Goal: Transaction & Acquisition: Purchase product/service

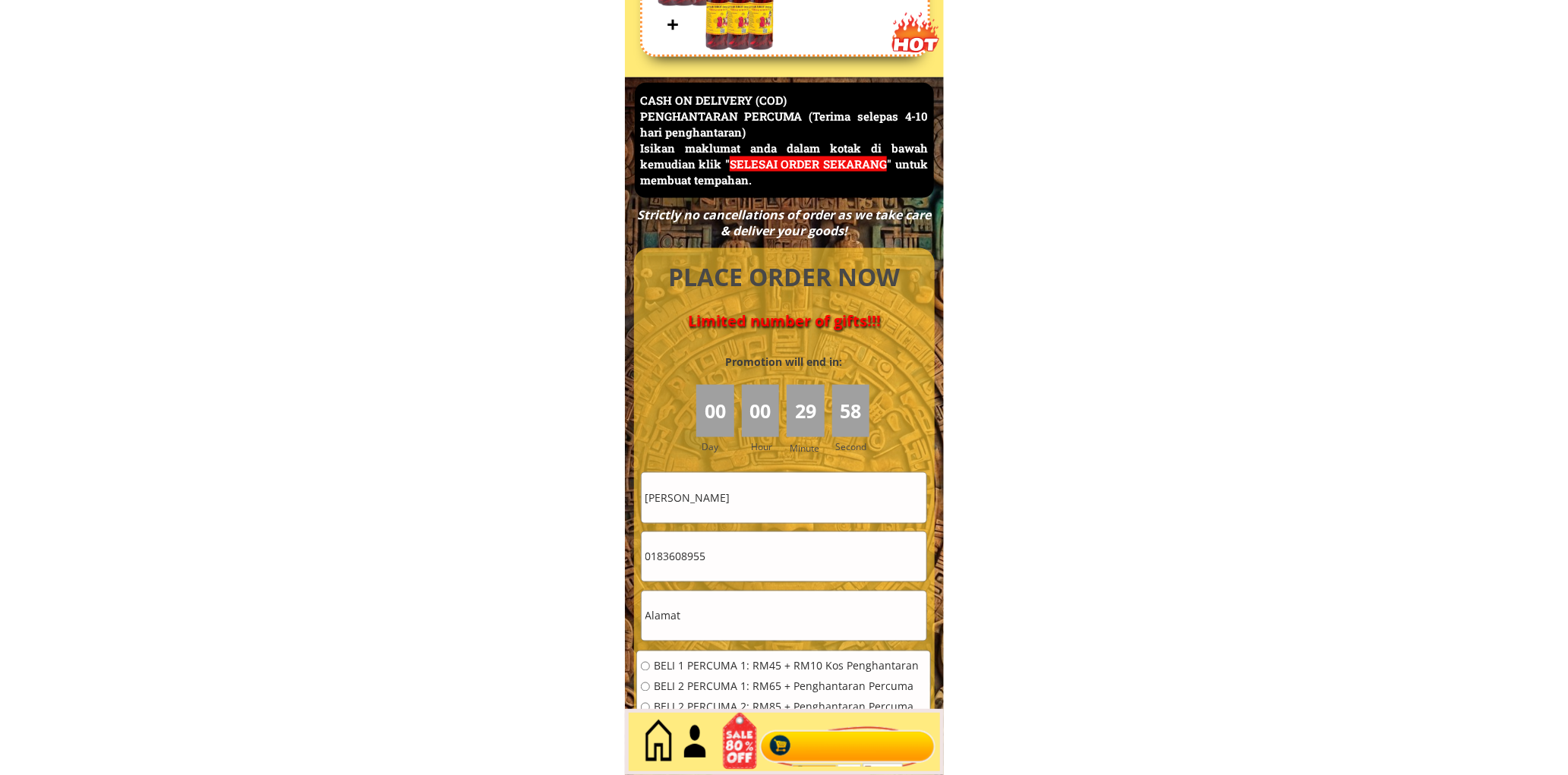
scroll to position [6587, 0]
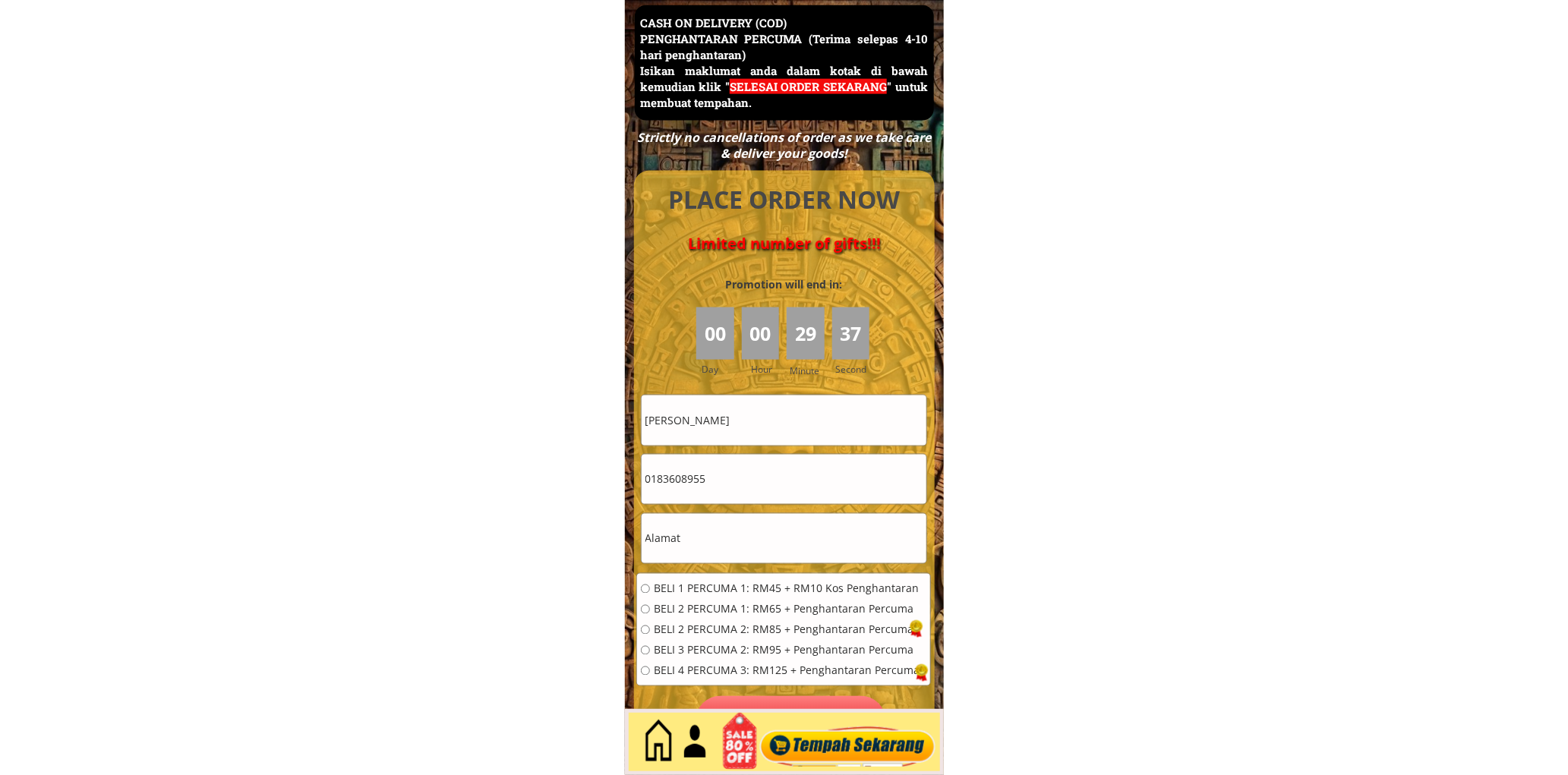
click at [831, 426] on input "[PERSON_NAME]" at bounding box center [784, 421] width 285 height 49
paste input "[PERSON_NAME]"
type input "[PERSON_NAME]"
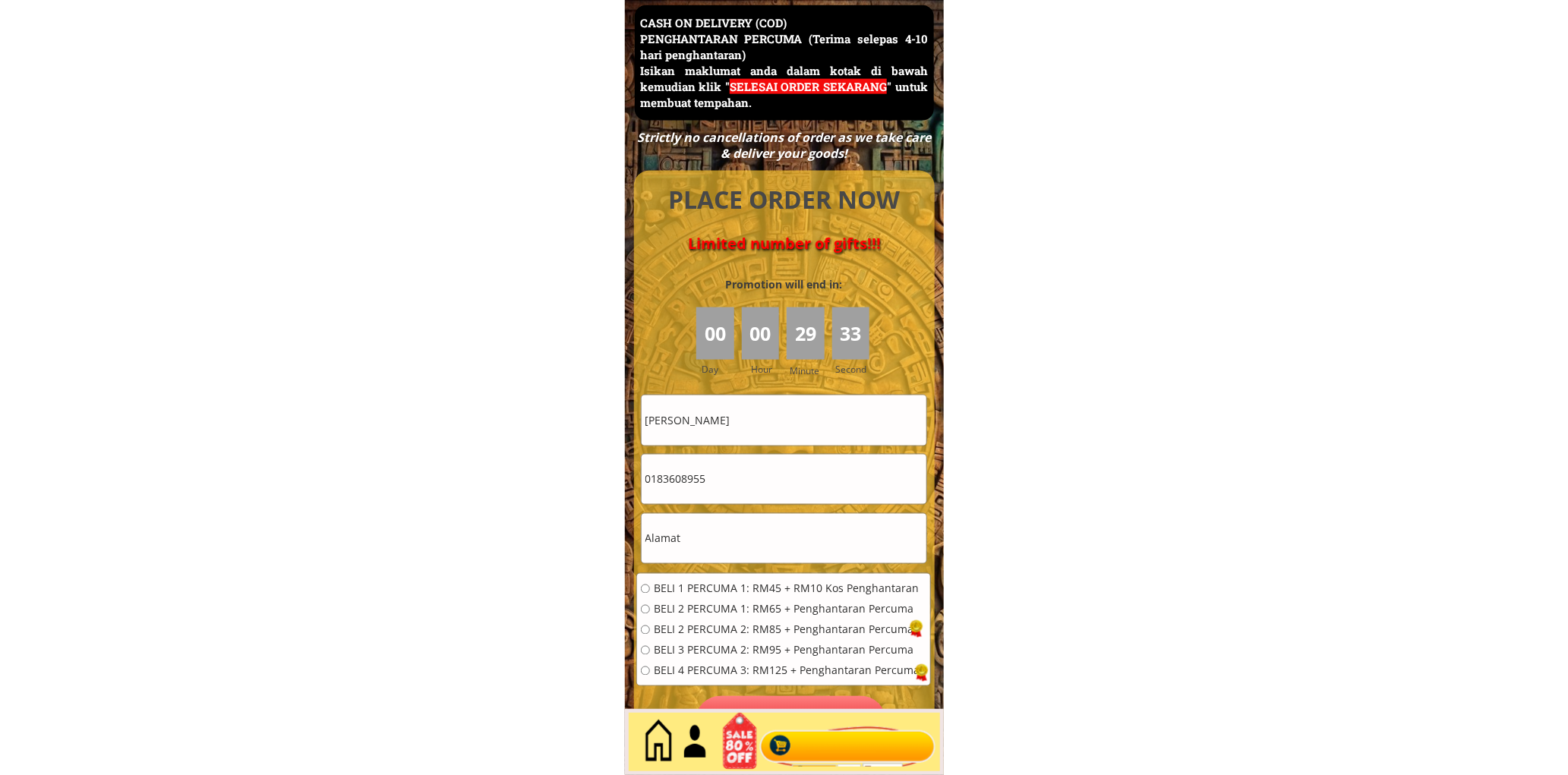
click at [744, 488] on input "0183608955" at bounding box center [784, 479] width 285 height 49
paste input "79412378"
type input "0179412378"
click at [715, 505] on form "BELI 1 PERCUMA 1: RM45 + RM10 Kos Penghantaran BELI 2 PERCUMA 1: RM65 + Penghan…" at bounding box center [783, 571] width 294 height 352
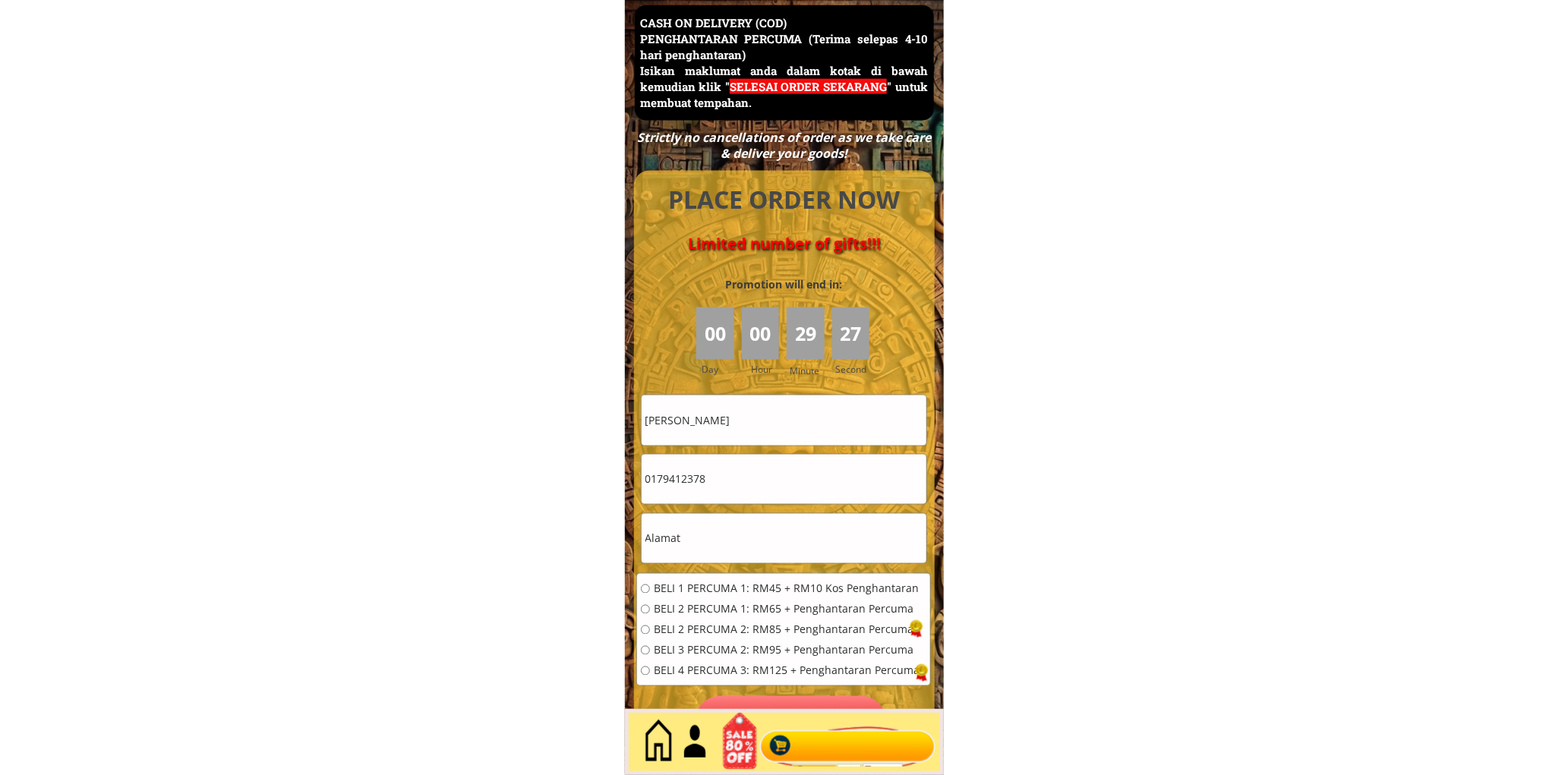
click at [716, 506] on form "BELI 1 PERCUMA 1: RM45 + RM10 Kos Penghantaran BELI 2 PERCUMA 1: RM65 + Penghan…" at bounding box center [783, 571] width 294 height 352
click at [754, 555] on input "text" at bounding box center [784, 538] width 285 height 49
paste input "[GEOGRAPHIC_DATA] LIMBAT [GEOGRAPHIC_DATA] [GEOGRAPHIC_DATA]"
type input "[GEOGRAPHIC_DATA] LIMBAT [GEOGRAPHIC_DATA] [GEOGRAPHIC_DATA]"
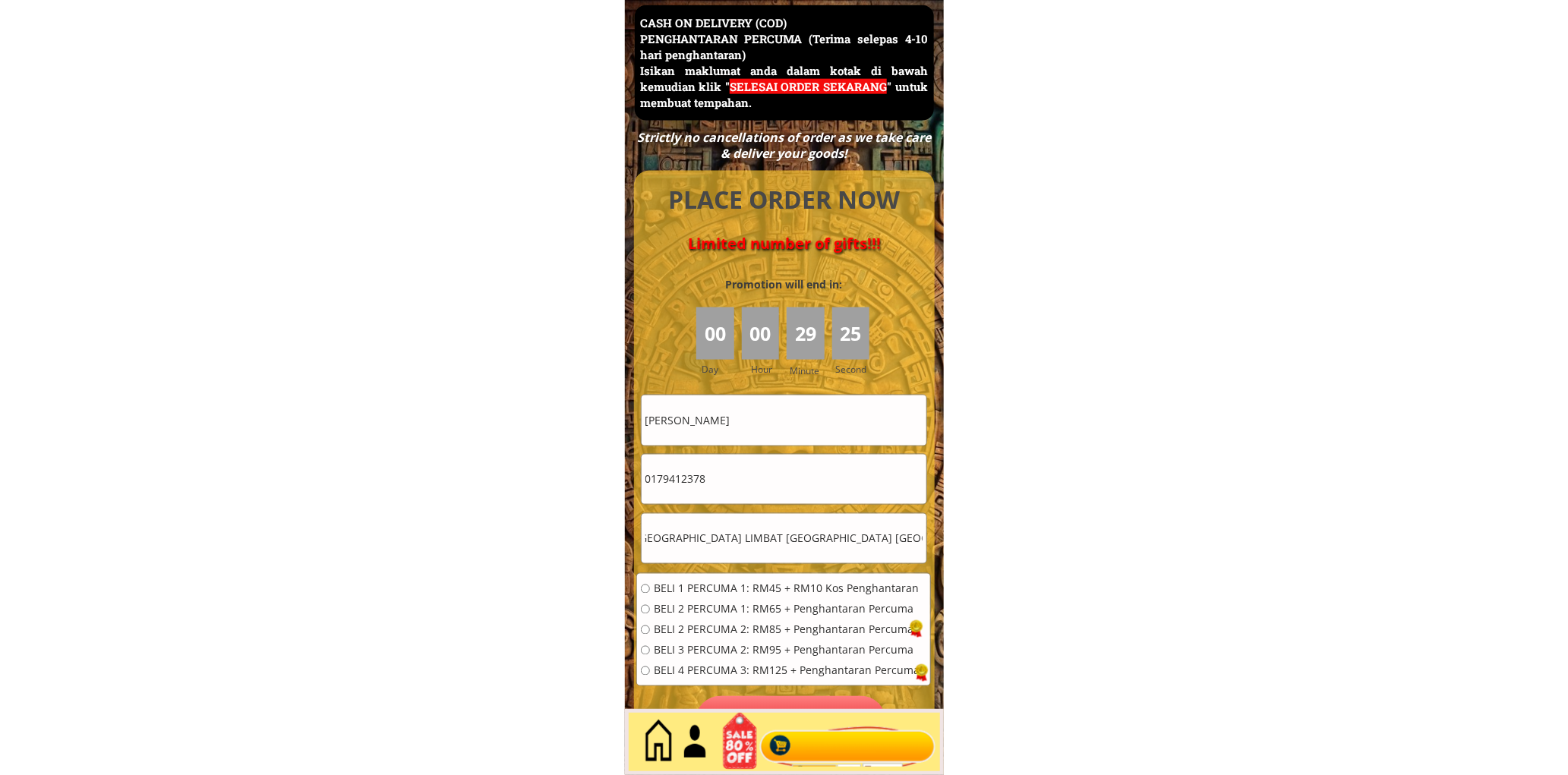
scroll to position [0, 0]
click at [769, 606] on span "BELI 2 PERCUMA 1: RM65 + Penghantaran Percuma" at bounding box center [786, 610] width 265 height 11
radio input "true"
click at [806, 700] on p "Pesan sekarang" at bounding box center [790, 722] width 191 height 51
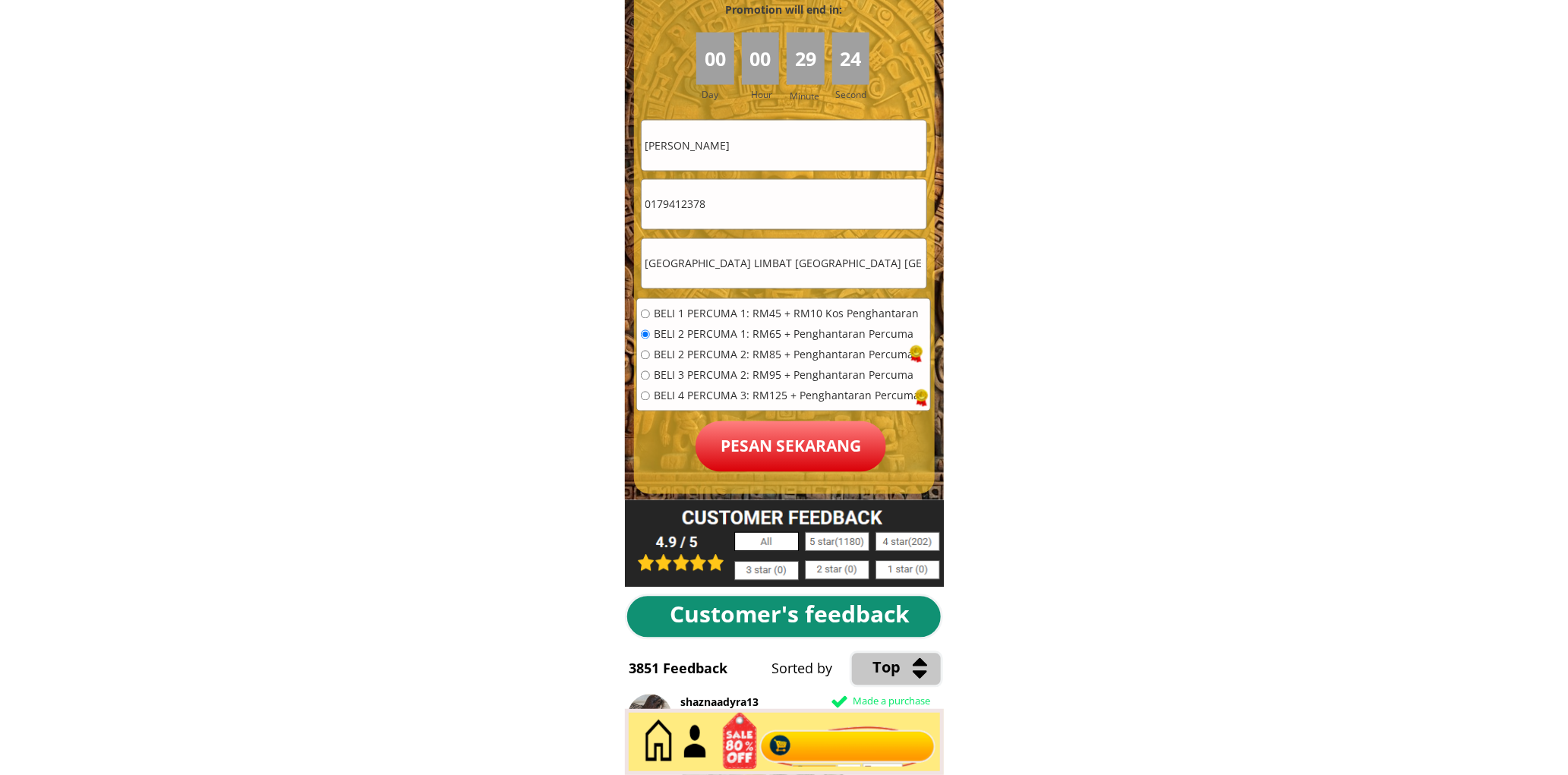
scroll to position [6868, 0]
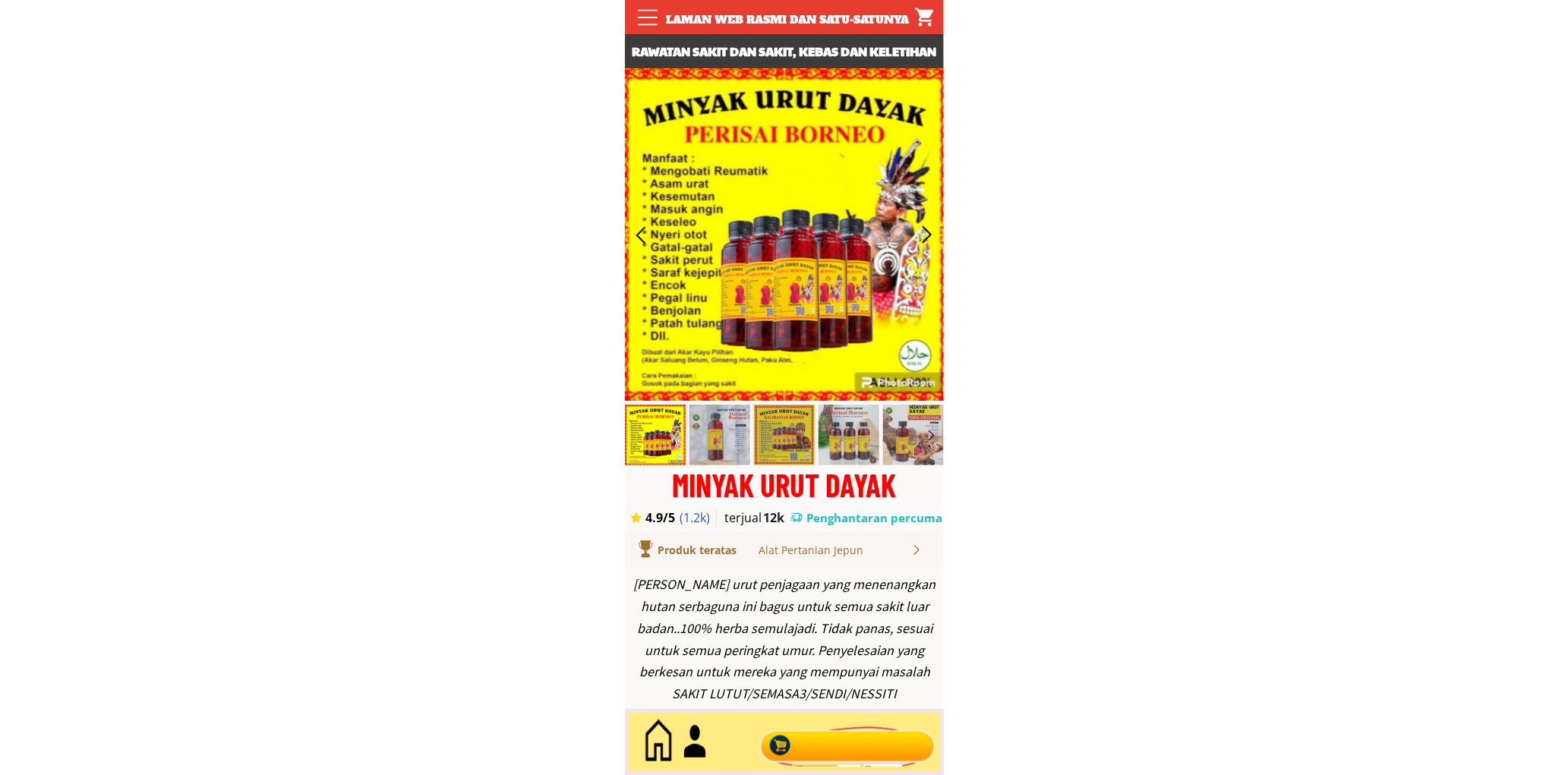
click at [838, 737] on div at bounding box center [847, 742] width 184 height 50
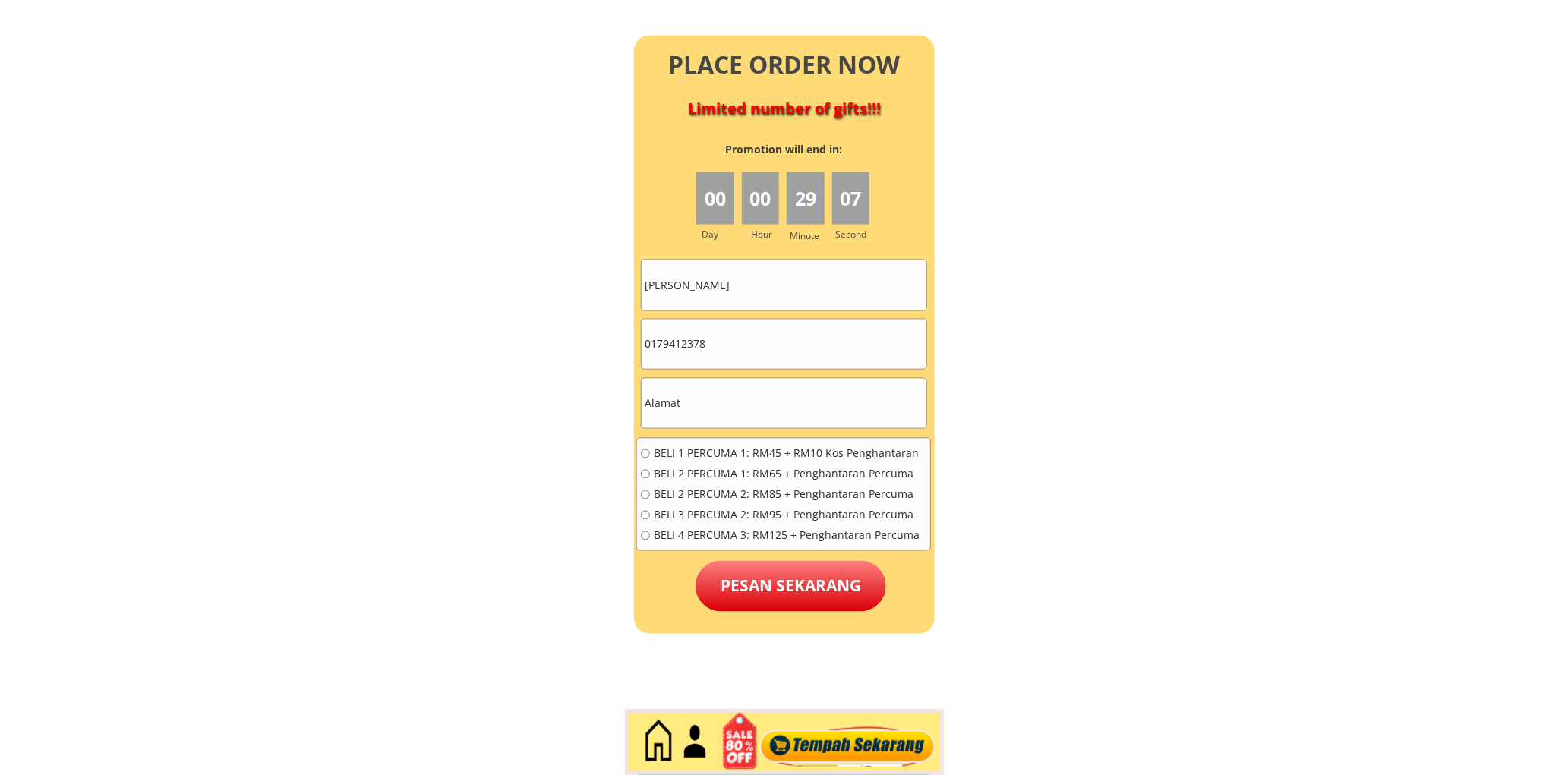
scroll to position [6728, 0]
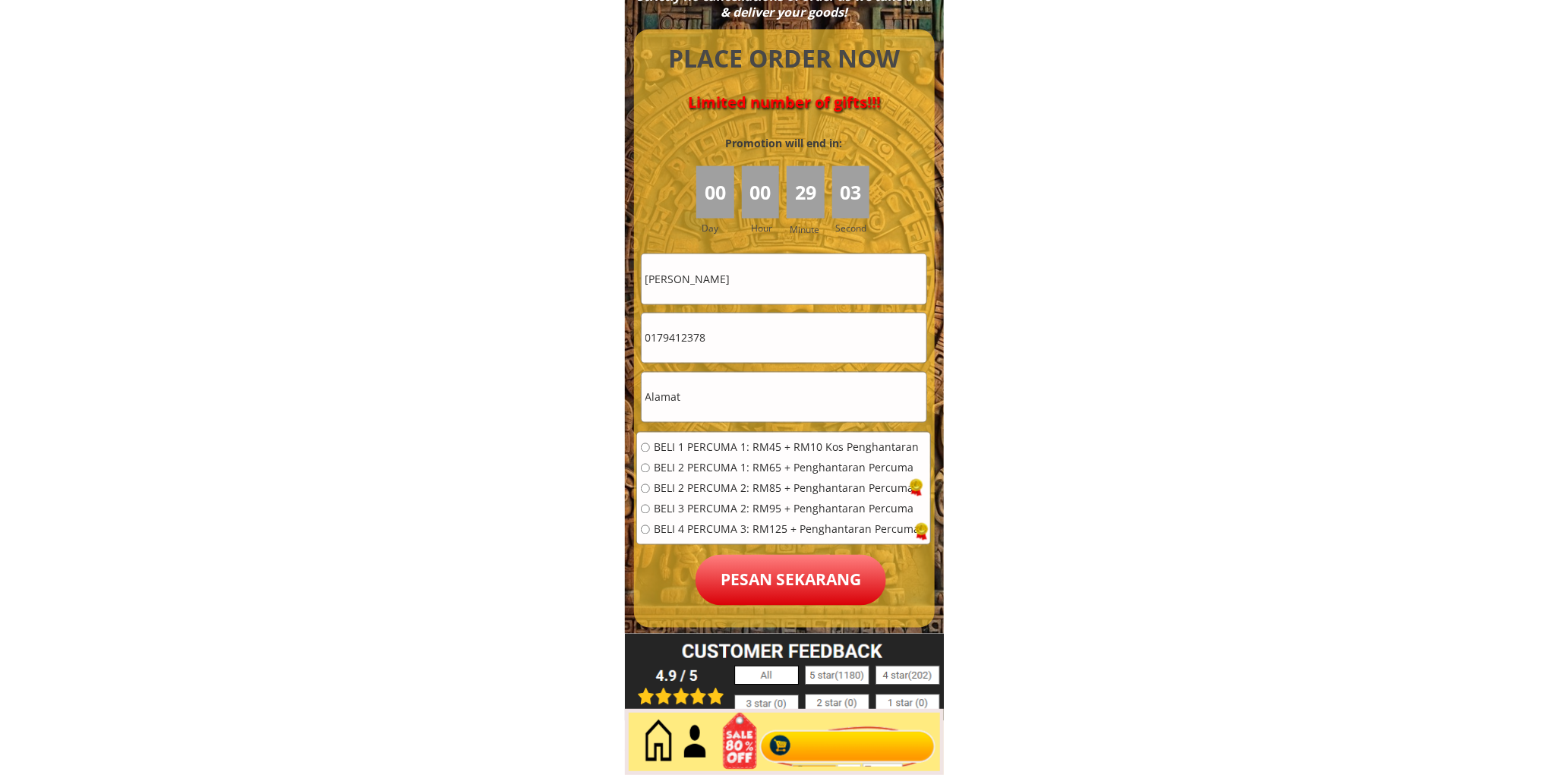
click at [806, 294] on input "[PERSON_NAME]" at bounding box center [784, 279] width 285 height 49
paste input "Reena Chan"
type input "Reena Chan"
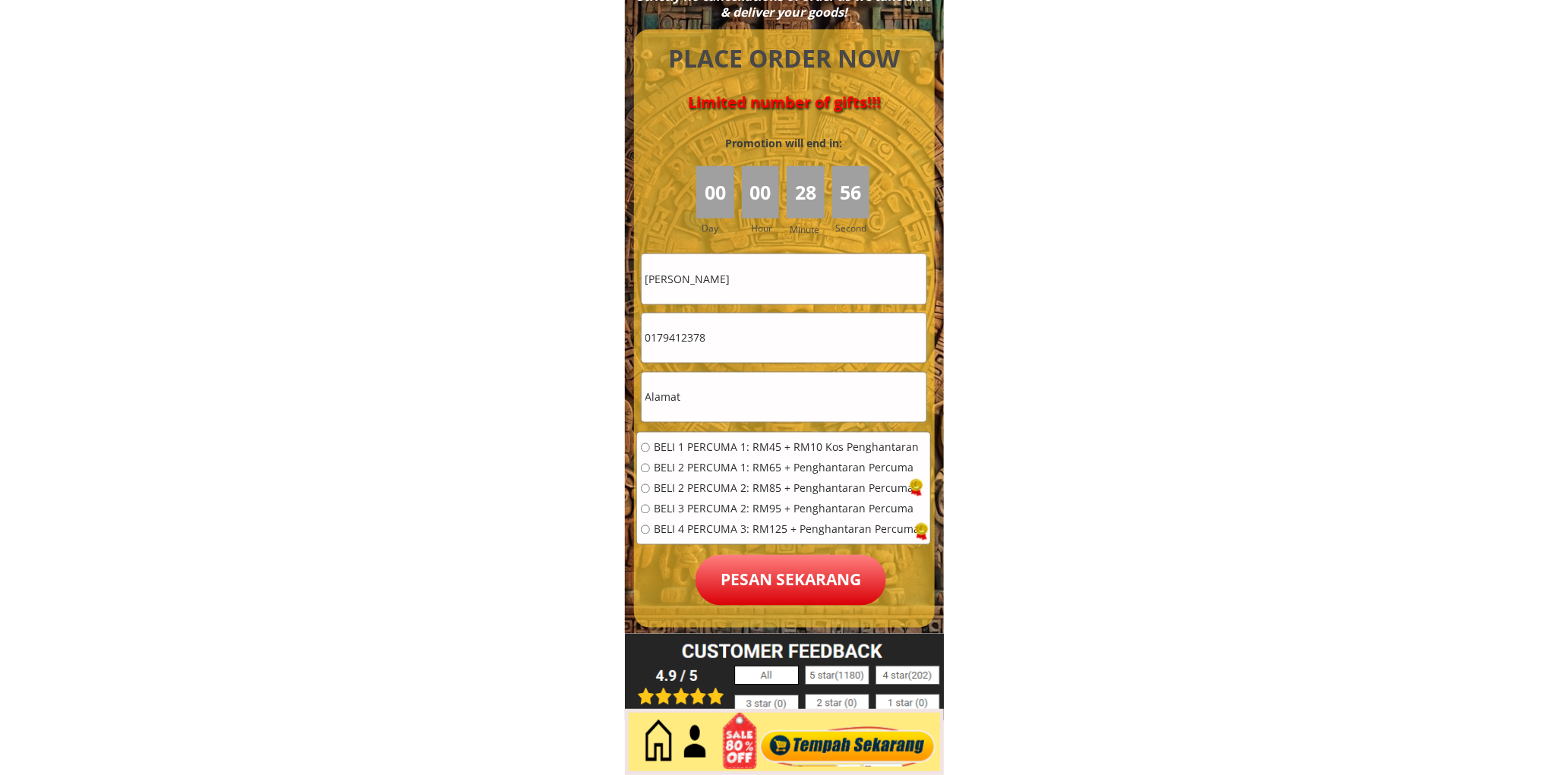
click at [767, 404] on input "text" at bounding box center [784, 398] width 285 height 49
paste input "No 271 Jalan Gunung Rapat"
type input "No 271 Jalan Gunung Rapat"
click at [774, 326] on input "0179412378" at bounding box center [784, 338] width 285 height 49
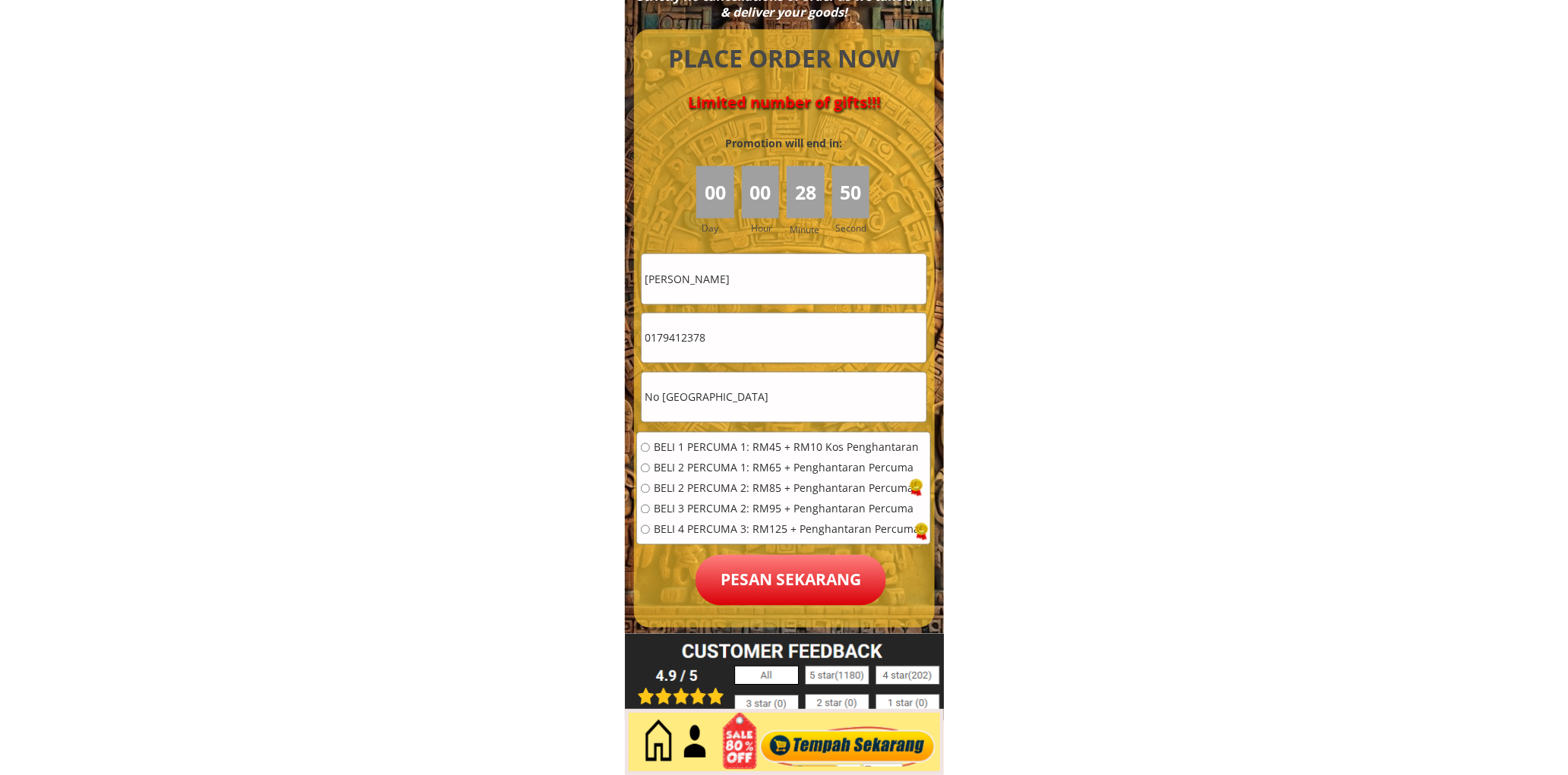
paste input "601111224100"
drag, startPoint x: 650, startPoint y: 337, endPoint x: 656, endPoint y: 348, distance: 12.5
click at [650, 337] on input "601111224100" at bounding box center [784, 338] width 285 height 49
type input "01111224100"
click at [728, 453] on span "BELI 1 PERCUMA 1: RM45 + RM10 Kos Penghantaran" at bounding box center [786, 448] width 265 height 11
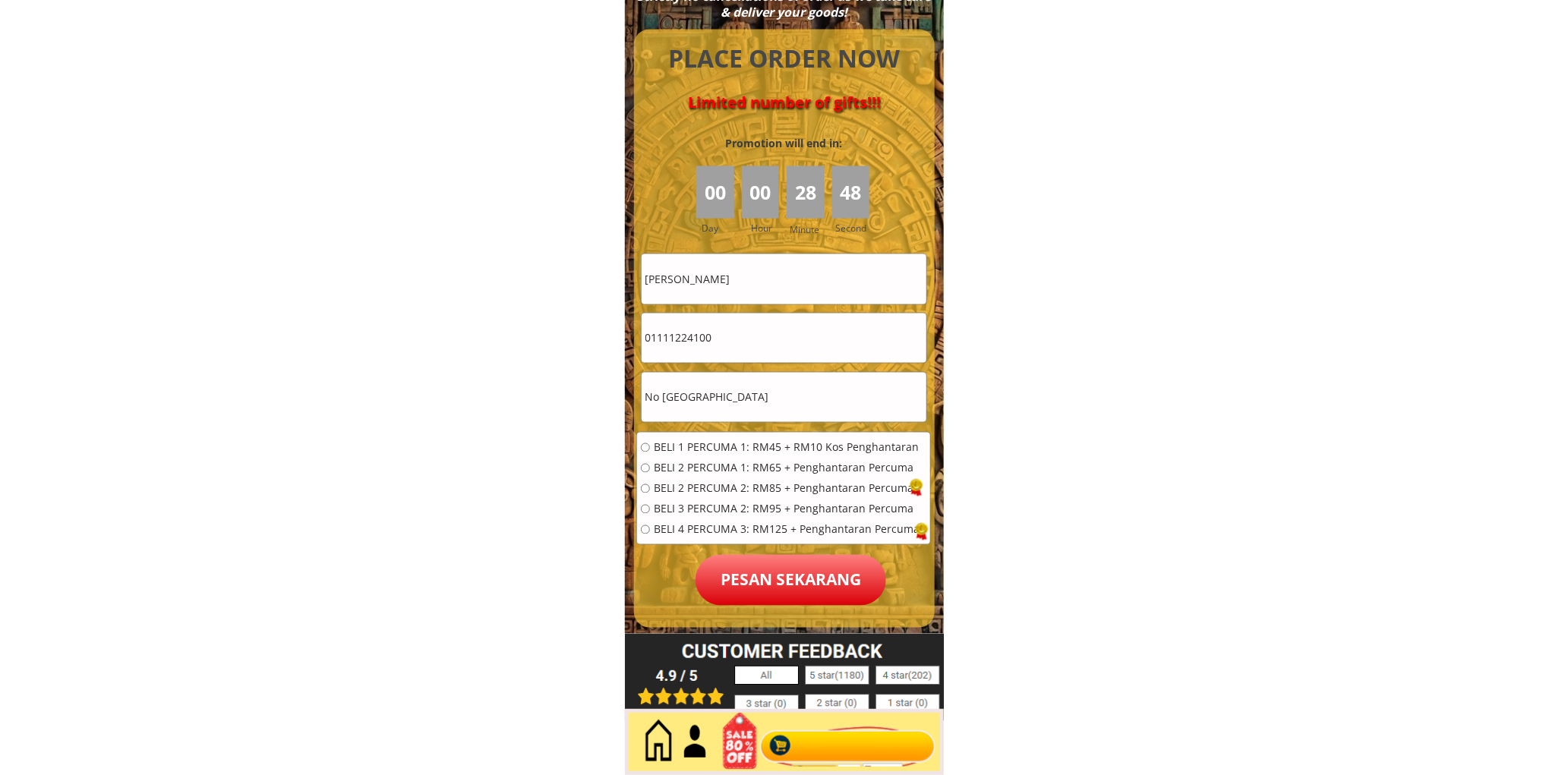
radio input "true"
click at [814, 568] on p "Pesan sekarang" at bounding box center [790, 581] width 191 height 51
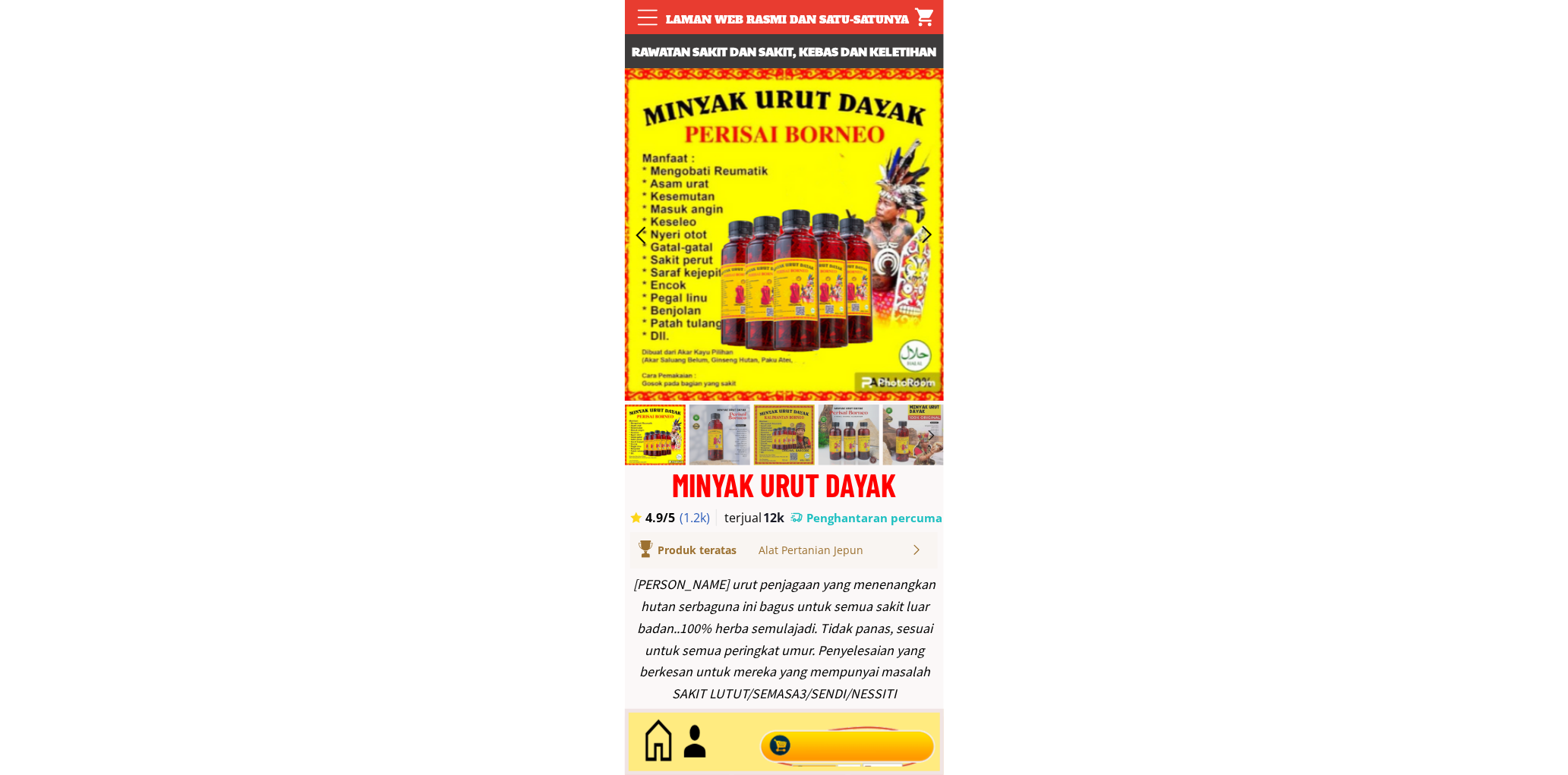
click at [824, 741] on div at bounding box center [847, 742] width 184 height 50
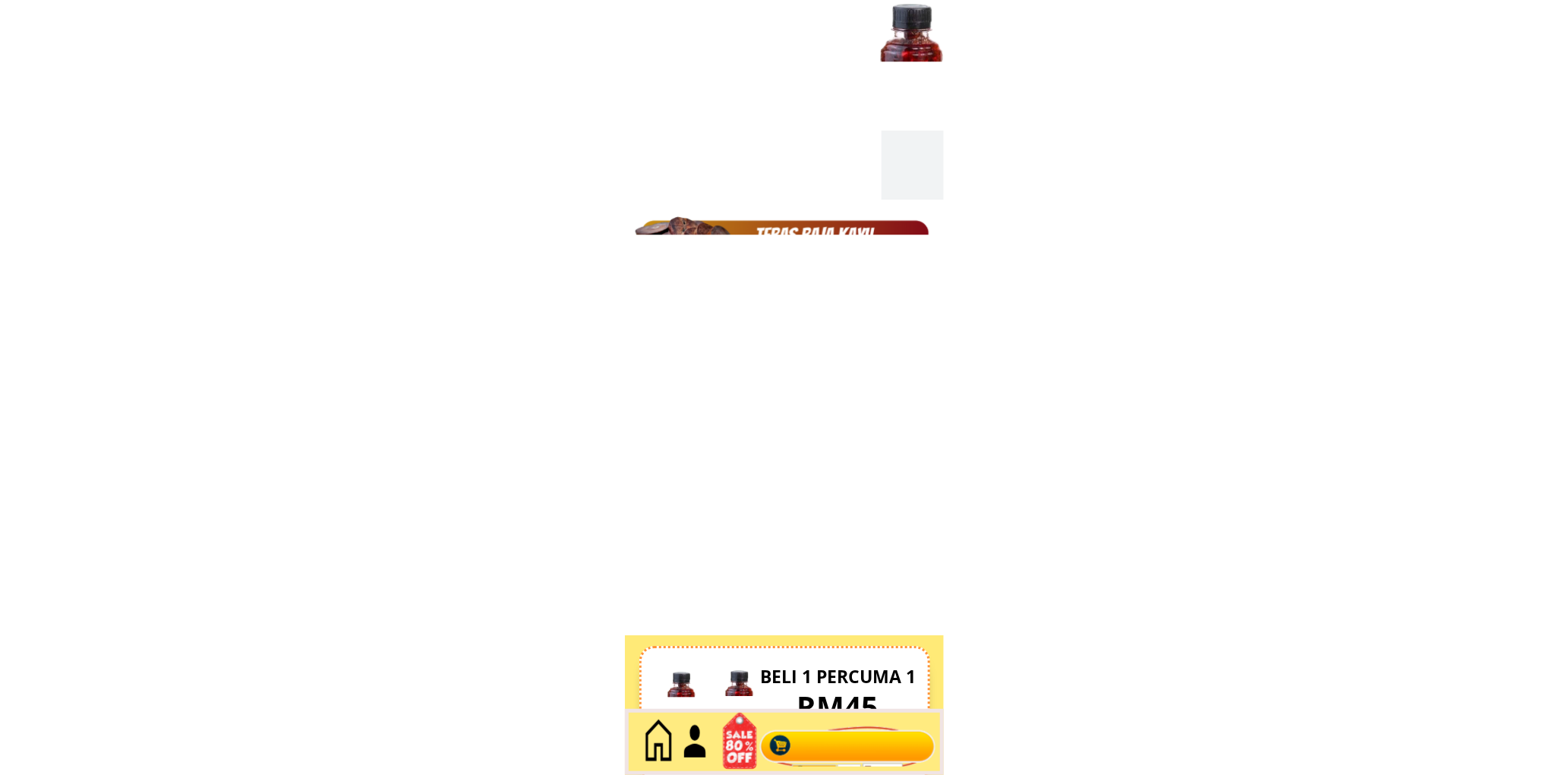
scroll to position [6587, 0]
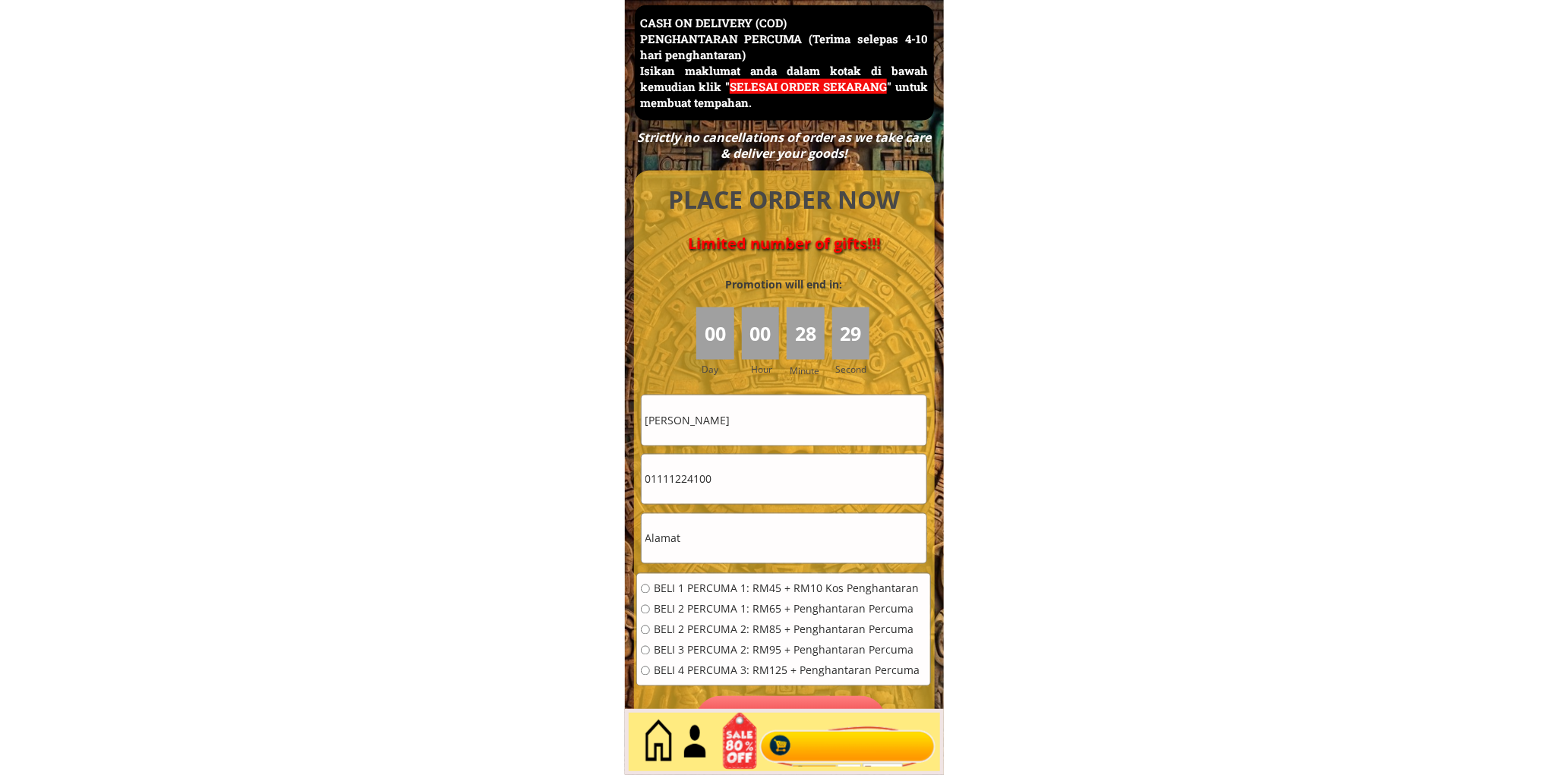
click at [767, 421] on input "Reena Chan" at bounding box center [784, 421] width 285 height 49
paste input "Siti Aisyah binti Kamarudi"
type input "Siti Aisyah binti Kamarudin"
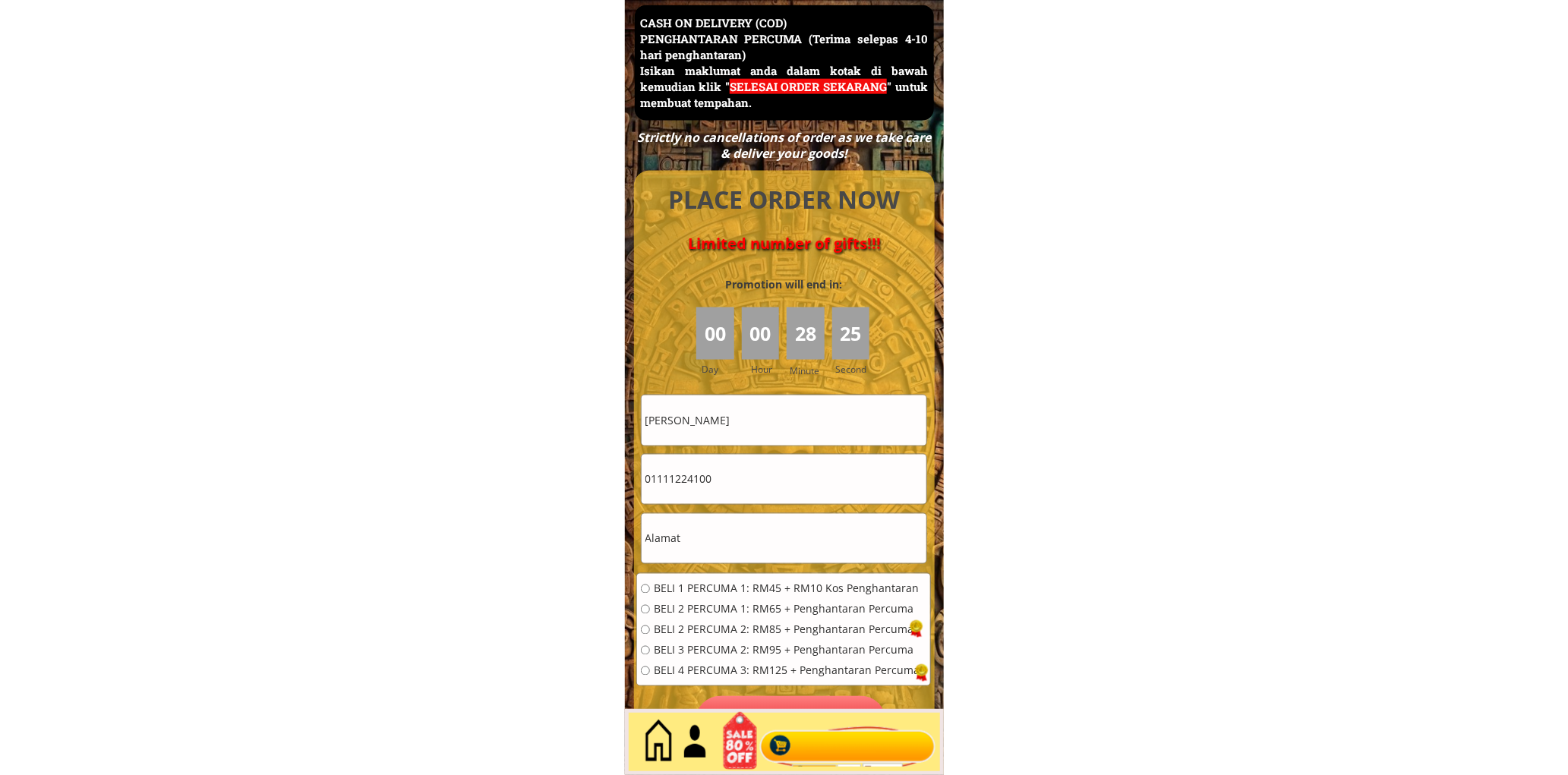
click at [772, 476] on input "01111224100" at bounding box center [784, 479] width 285 height 49
paste input "94460614"
type input "0194460614"
click at [761, 544] on input "text" at bounding box center [784, 538] width 285 height 49
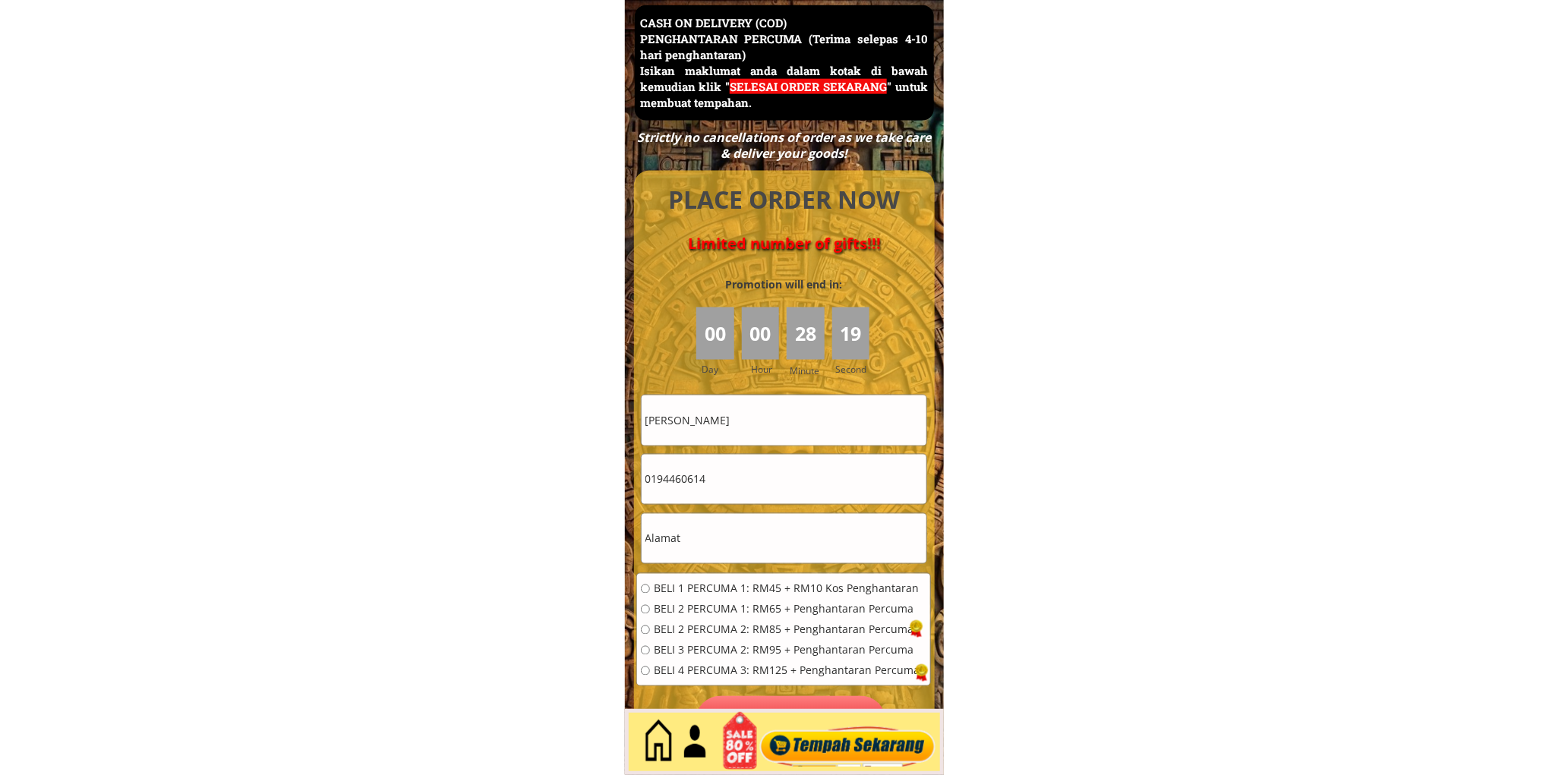
paste input "Kg chegar perah"
type input "Kg chegar perah"
click at [762, 584] on span "BELI 1 PERCUMA 1: RM45 + RM10 Kos Penghantaran" at bounding box center [786, 589] width 265 height 11
radio input "true"
click at [820, 700] on p "Pesan sekarang" at bounding box center [790, 722] width 191 height 51
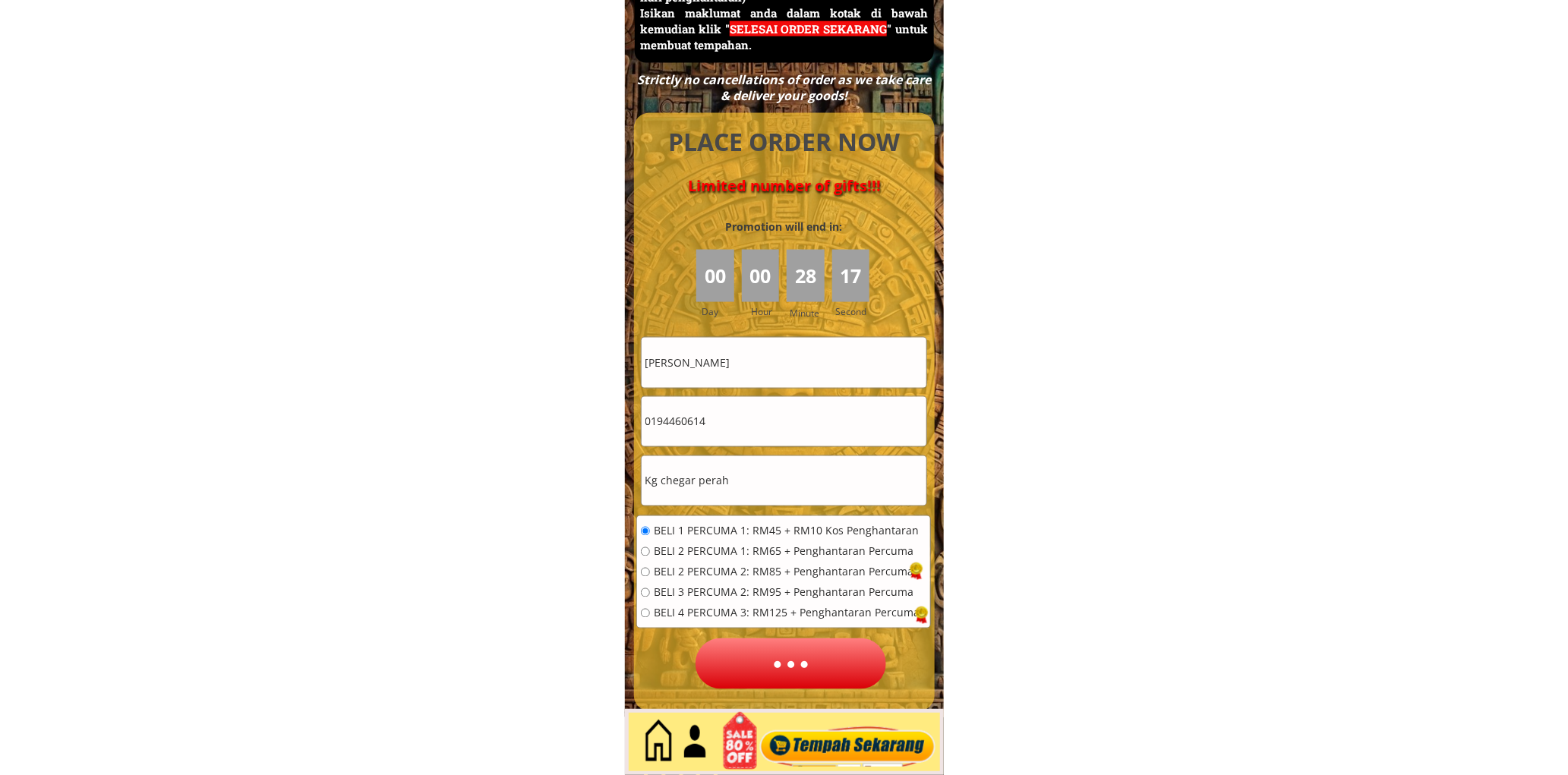
scroll to position [6722, 0]
